Goal: Information Seeking & Learning: Learn about a topic

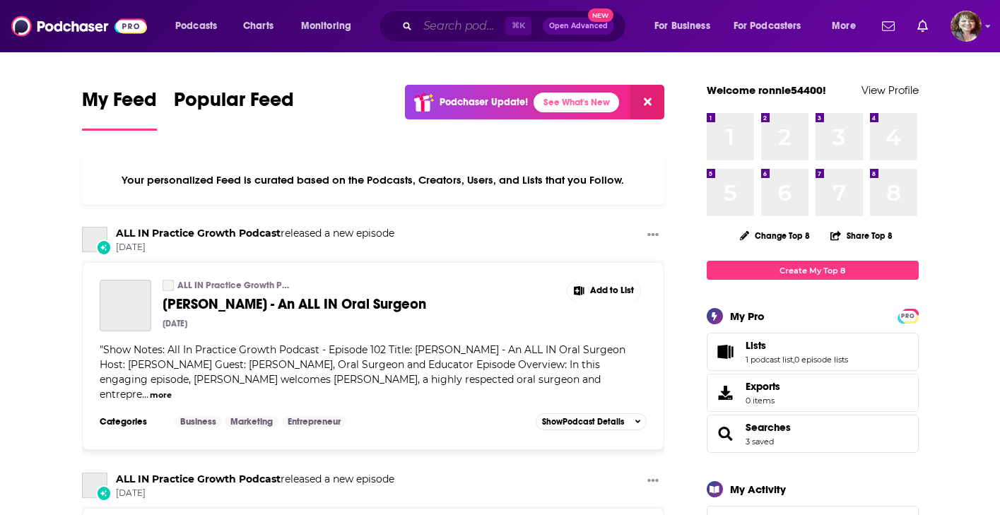
click at [437, 29] on input "Search podcasts, credits, & more..." at bounding box center [462, 26] width 88 height 23
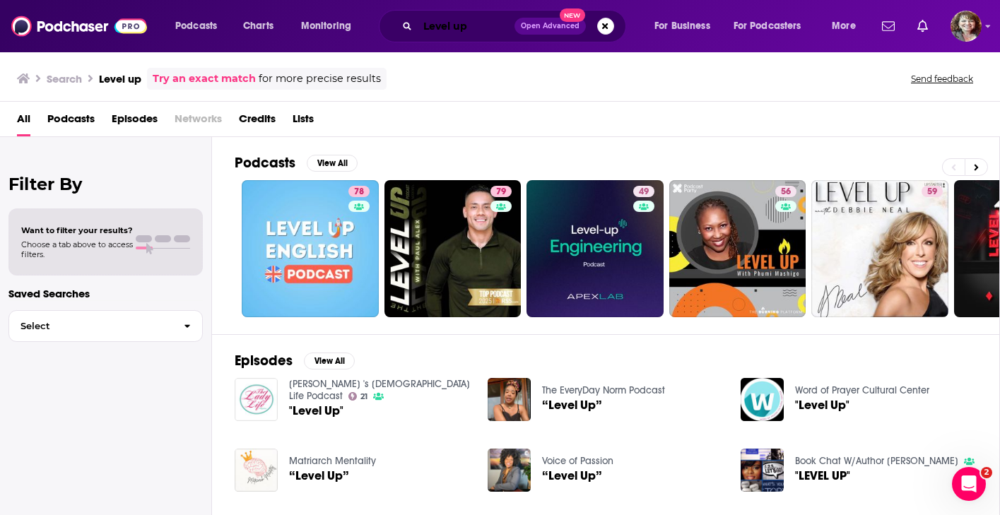
click at [480, 30] on input "Level up" at bounding box center [466, 26] width 97 height 23
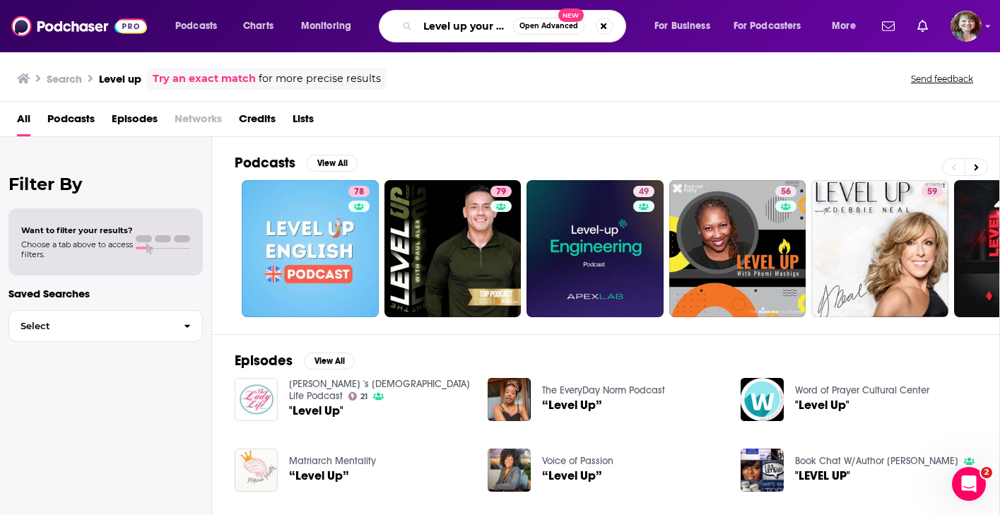
type input "Level up your gaming"
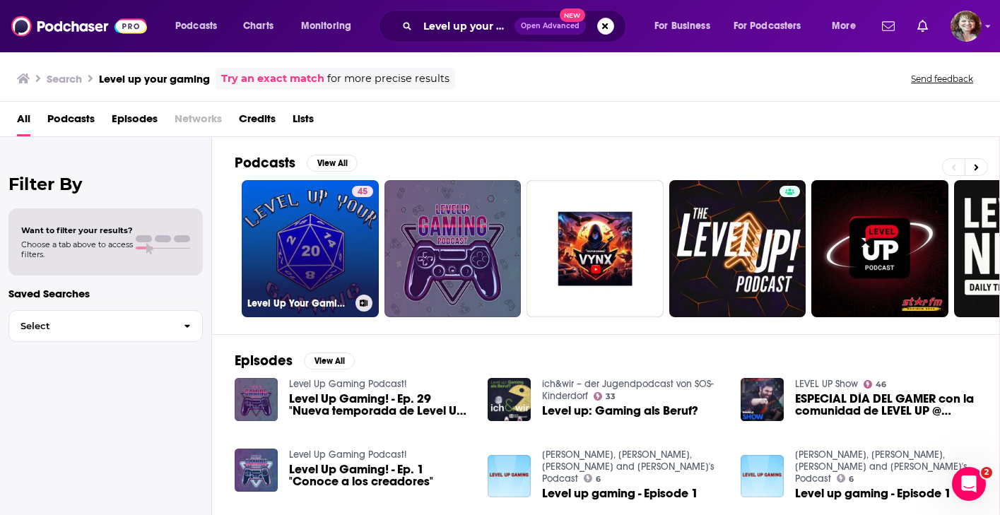
click at [291, 256] on link "45 Level Up Your Gaming: Tabletop RPG Podcast" at bounding box center [310, 248] width 137 height 137
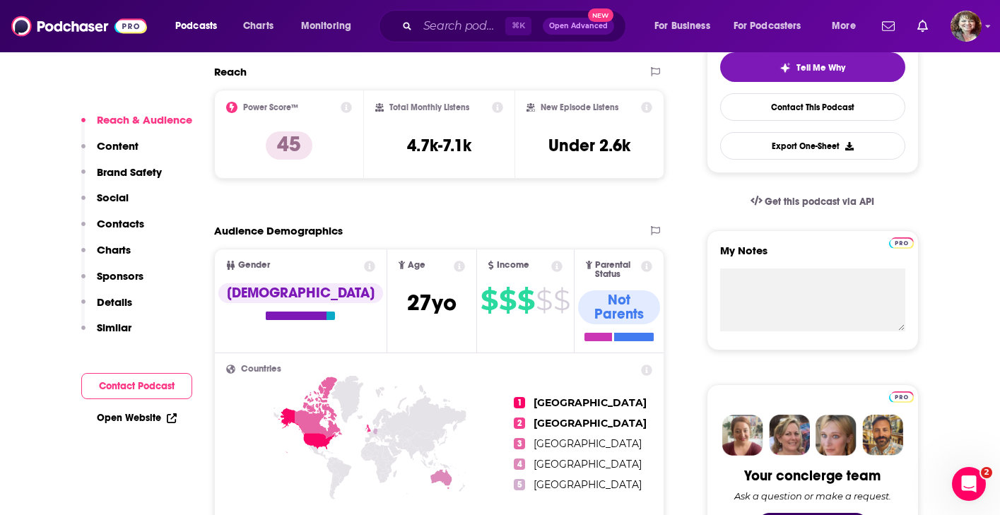
scroll to position [404, 0]
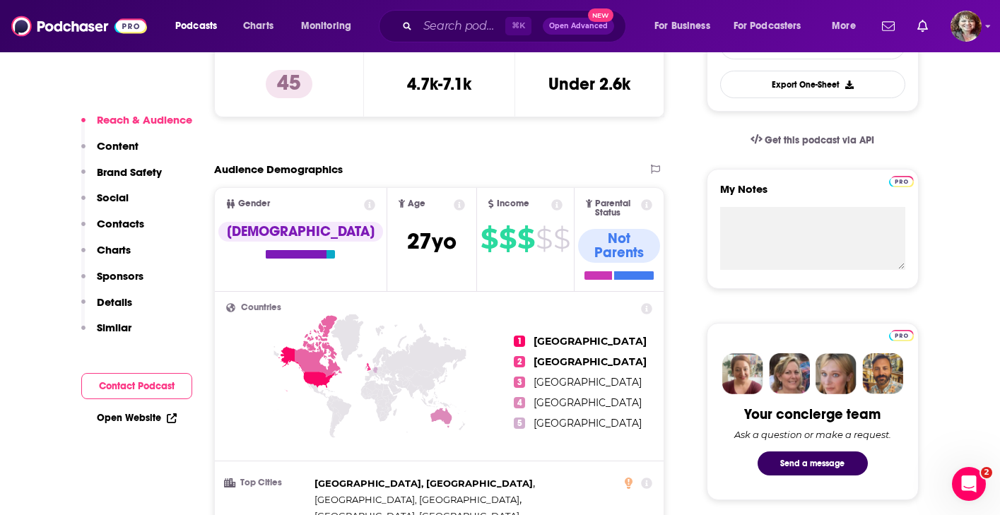
click at [122, 223] on p "Contacts" at bounding box center [120, 223] width 47 height 13
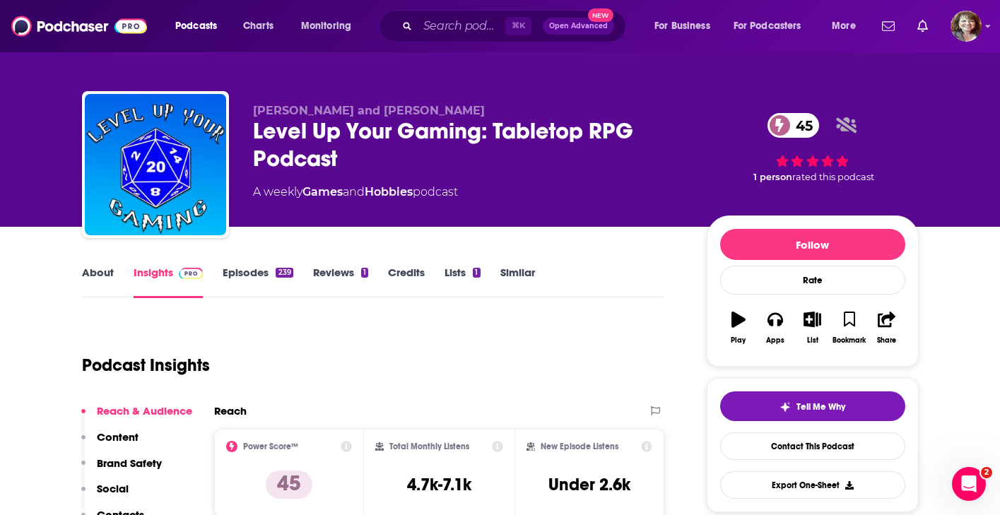
scroll to position [0, 0]
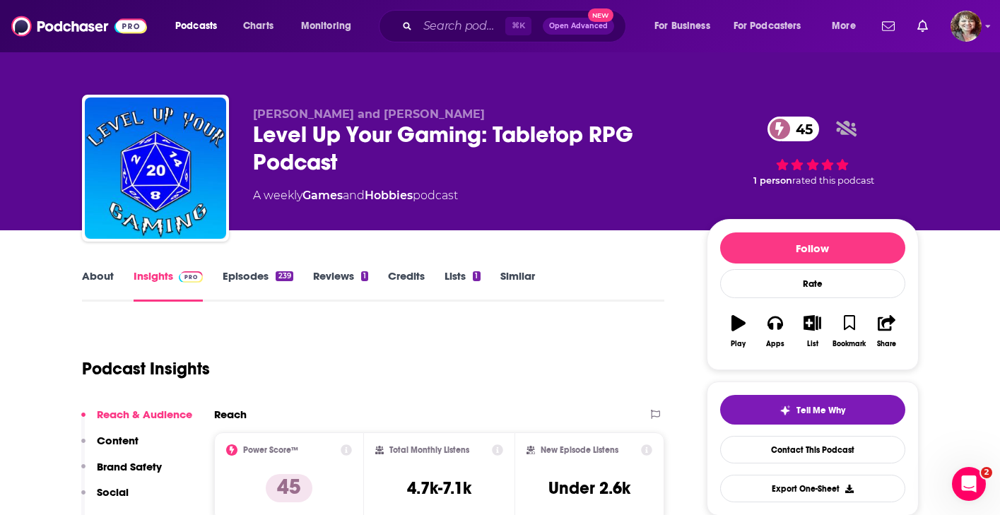
click at [890, 324] on icon "button" at bounding box center [887, 323] width 18 height 16
click at [936, 394] on icon "Show Share dropdown" at bounding box center [940, 394] width 8 height 11
